Goal: Information Seeking & Learning: Learn about a topic

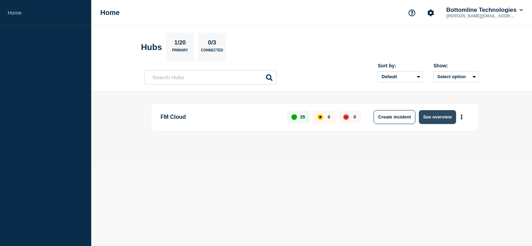
click at [427, 112] on button "See overview" at bounding box center [437, 117] width 37 height 14
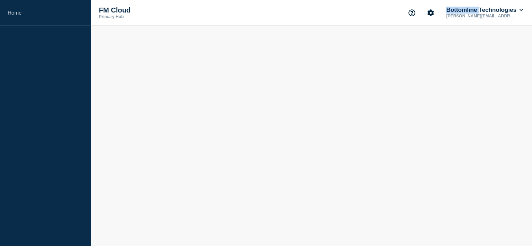
click at [427, 112] on body "Home FM Cloud Primary Hub Bottomline Technologies [PERSON_NAME][EMAIL_ADDRESS][…" at bounding box center [266, 123] width 532 height 246
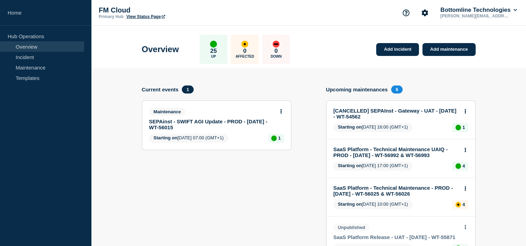
click at [50, 68] on link "Maintenance" at bounding box center [42, 67] width 84 height 10
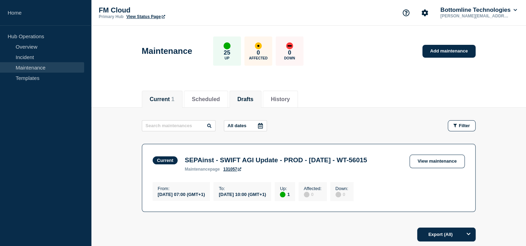
click at [254, 98] on button "Drafts" at bounding box center [246, 99] width 16 height 6
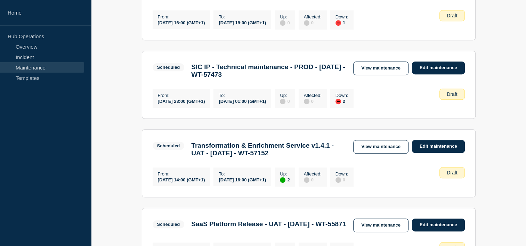
scroll to position [331, 0]
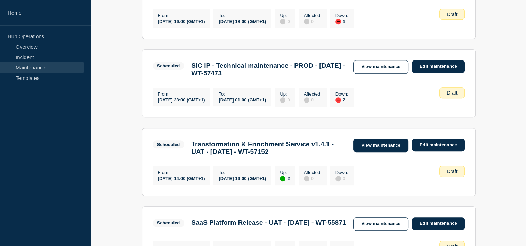
click at [387, 152] on link "View maintenance" at bounding box center [381, 146] width 55 height 14
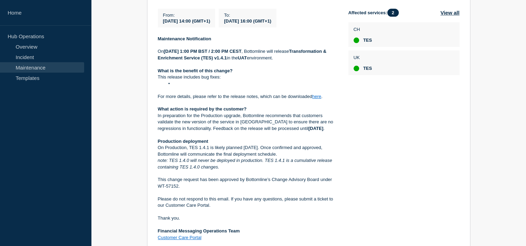
scroll to position [164, 0]
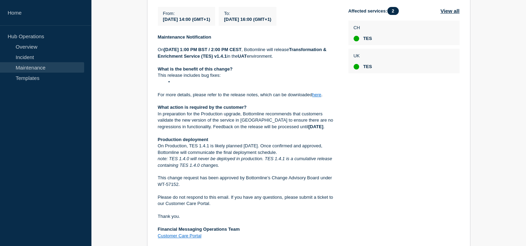
scroll to position [174, 0]
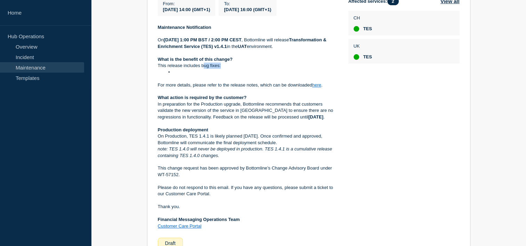
drag, startPoint x: 167, startPoint y: 79, endPoint x: 205, endPoint y: 75, distance: 37.8
click at [205, 75] on div "Maintenance Notification On Tuesday 19th Aug 2025 at 1:00 PM BST / 2:00 PM CEST…" at bounding box center [248, 127] width 180 height 206
drag, startPoint x: 205, startPoint y: 75, endPoint x: 218, endPoint y: 89, distance: 19.2
click at [218, 82] on p at bounding box center [248, 79] width 180 height 6
click at [208, 76] on li at bounding box center [251, 72] width 173 height 6
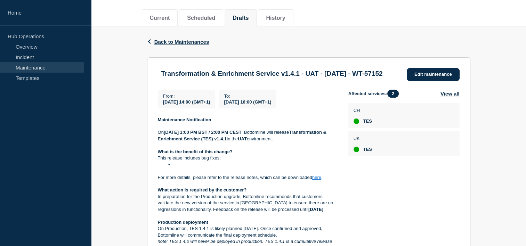
scroll to position [79, 0]
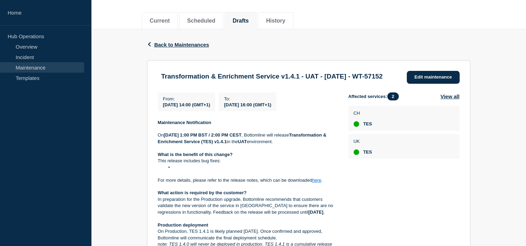
click at [191, 177] on p at bounding box center [248, 174] width 180 height 6
click at [178, 171] on li at bounding box center [251, 168] width 173 height 6
drag, startPoint x: 155, startPoint y: 189, endPoint x: 272, endPoint y: 191, distance: 117.3
click at [272, 191] on section "Transformation & Enrichment Service v1.4.1 - UAT - 19/AUG/2025 - WT-57152 Edit …" at bounding box center [309, 207] width 324 height 295
